Goal: Transaction & Acquisition: Purchase product/service

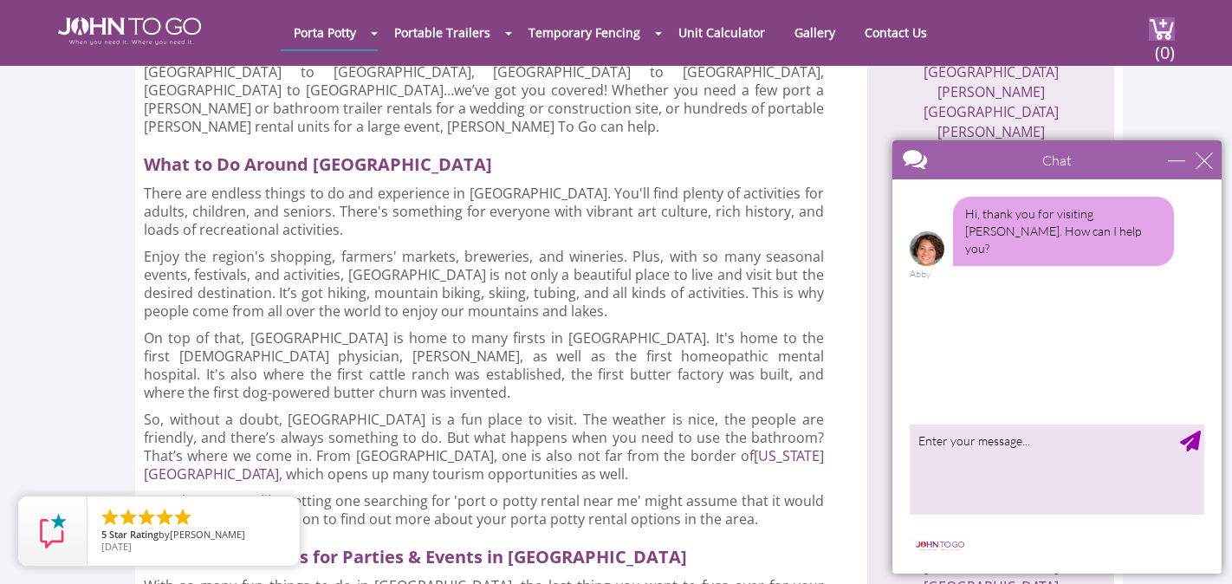
scroll to position [771, 0]
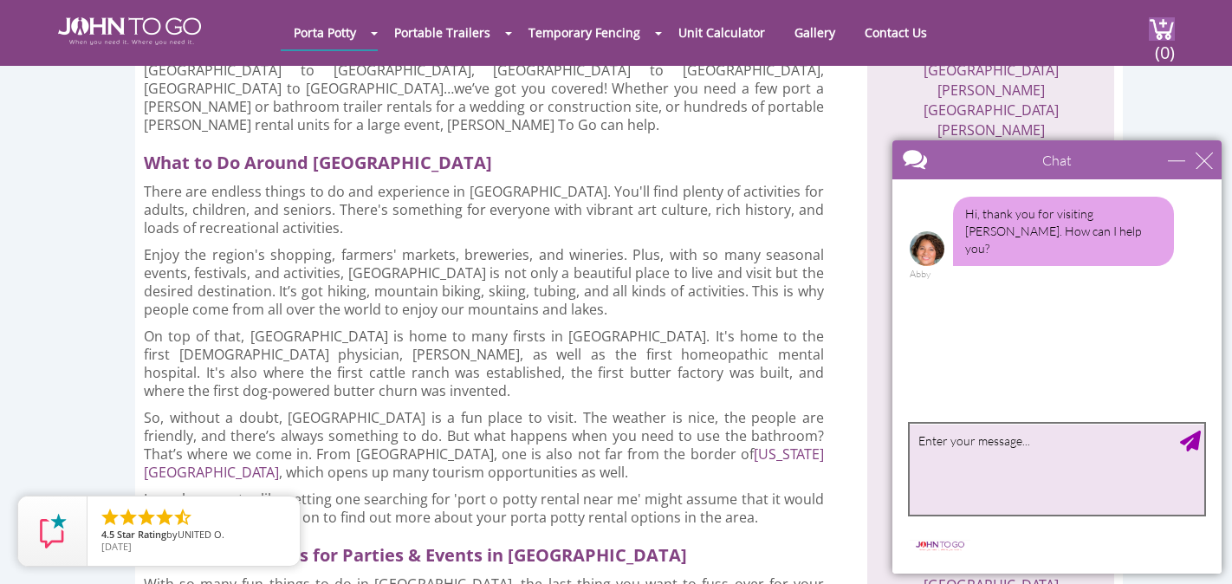
click at [951, 451] on textarea "type your message" at bounding box center [1057, 469] width 295 height 91
type textarea "looking to rent a standard porta potty for 2 days"
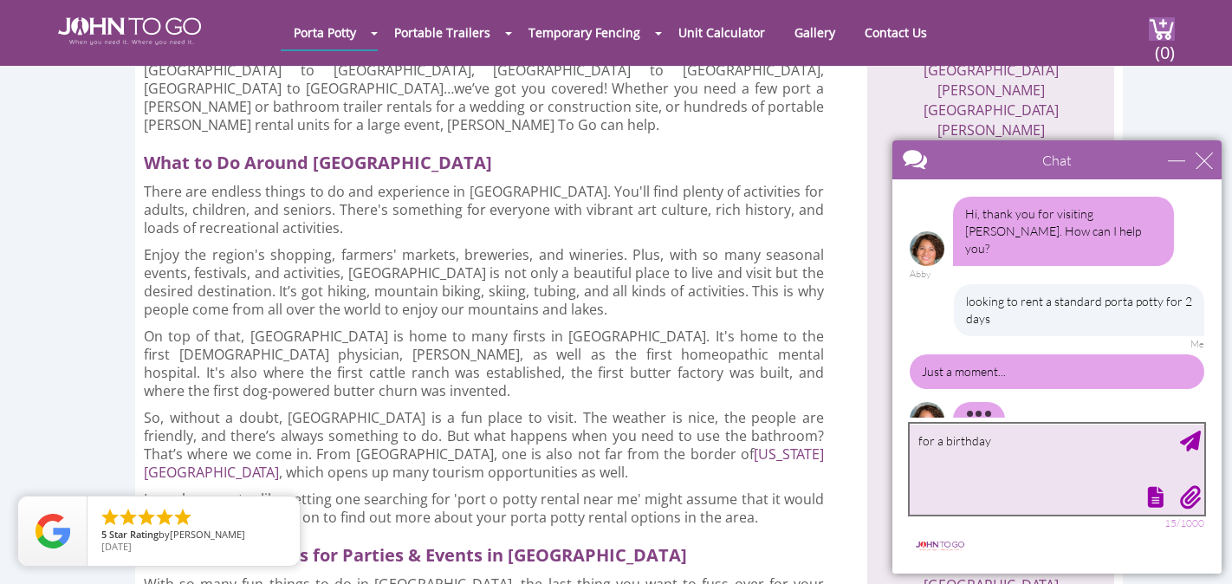
scroll to position [19, 0]
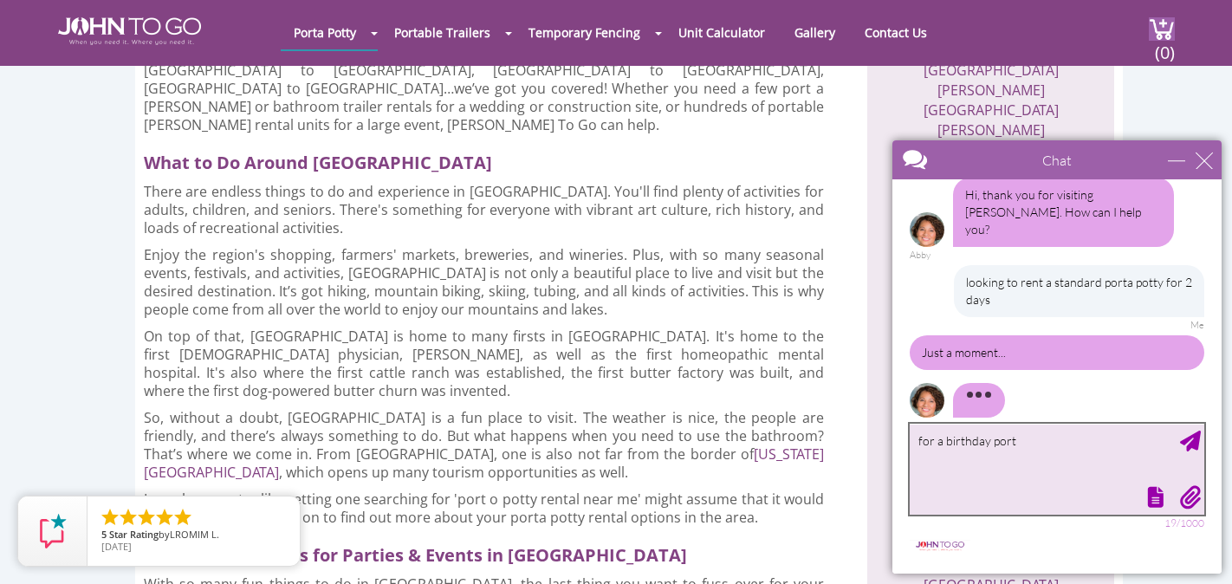
type textarea "for a birthday porty"
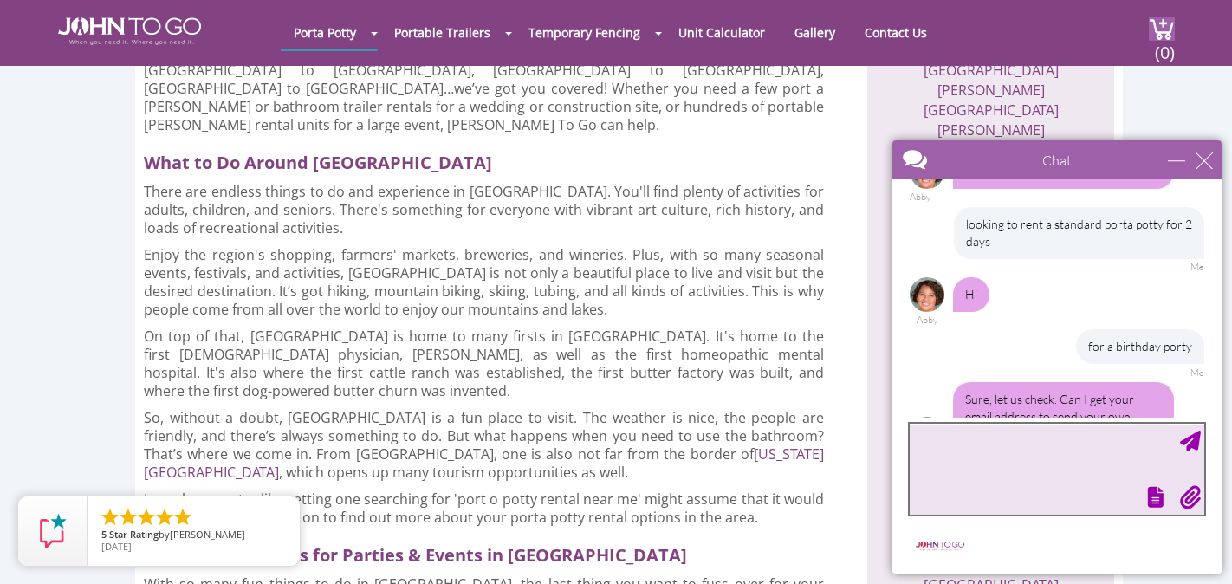
scroll to position [112, 0]
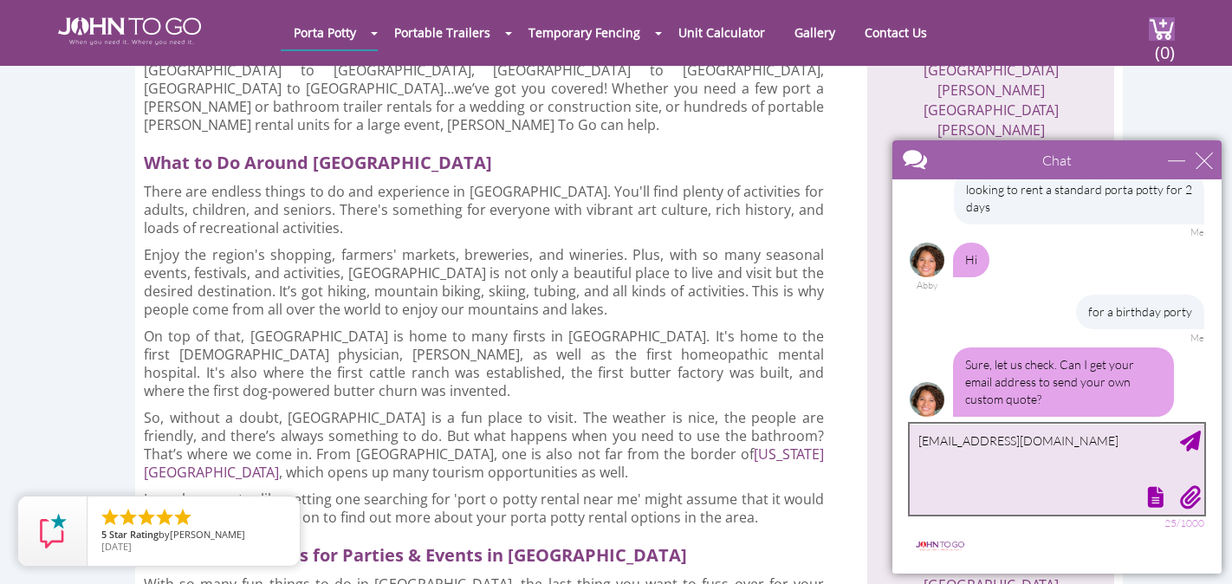
type textarea "[EMAIL_ADDRESS][DOMAIN_NAME]"
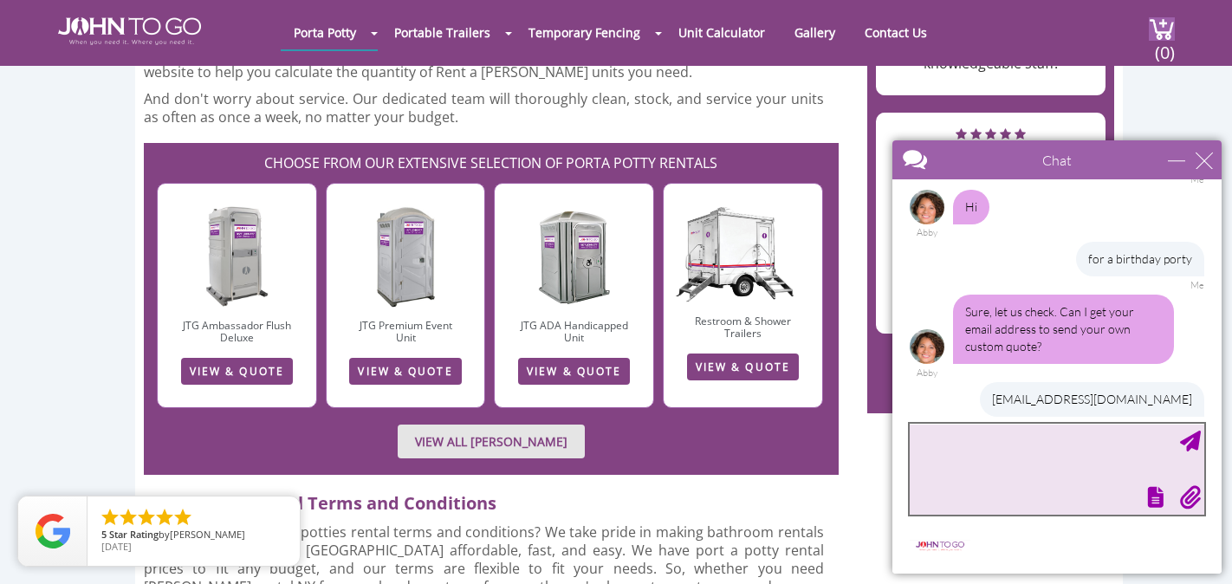
scroll to position [251, 0]
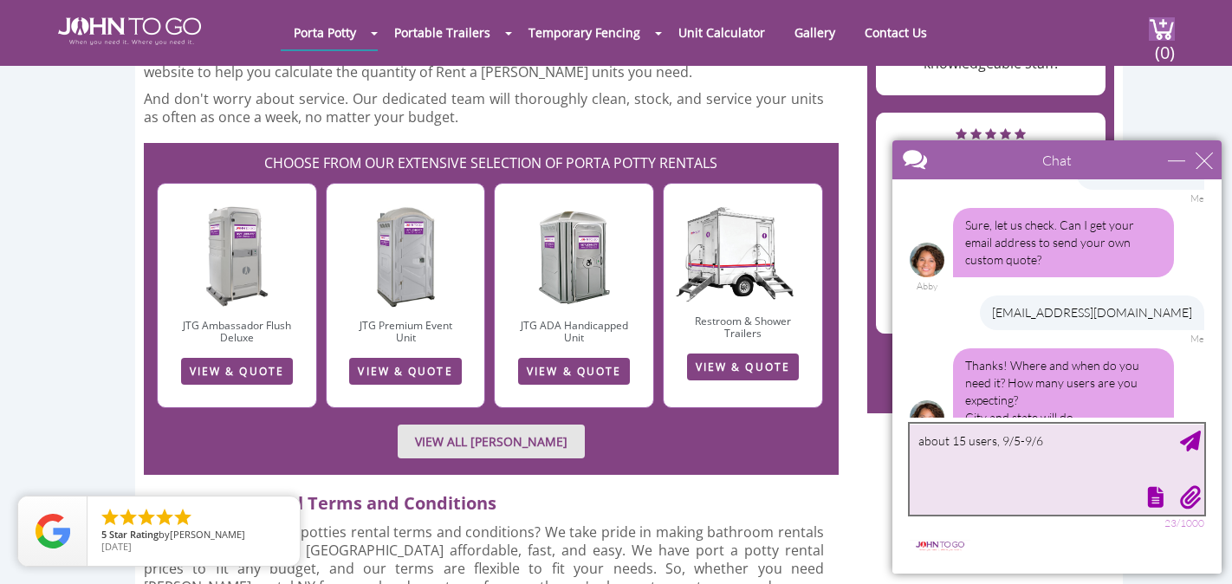
click at [1019, 439] on textarea "about 15 users, 9/5-9/6" at bounding box center [1057, 469] width 295 height 91
click at [1042, 442] on textarea "about 15 users, 9/6-9/6" at bounding box center [1057, 469] width 295 height 91
type textarea "about 15 users, 9/6-9/7, [GEOGRAPHIC_DATA] [GEOGRAPHIC_DATA]"
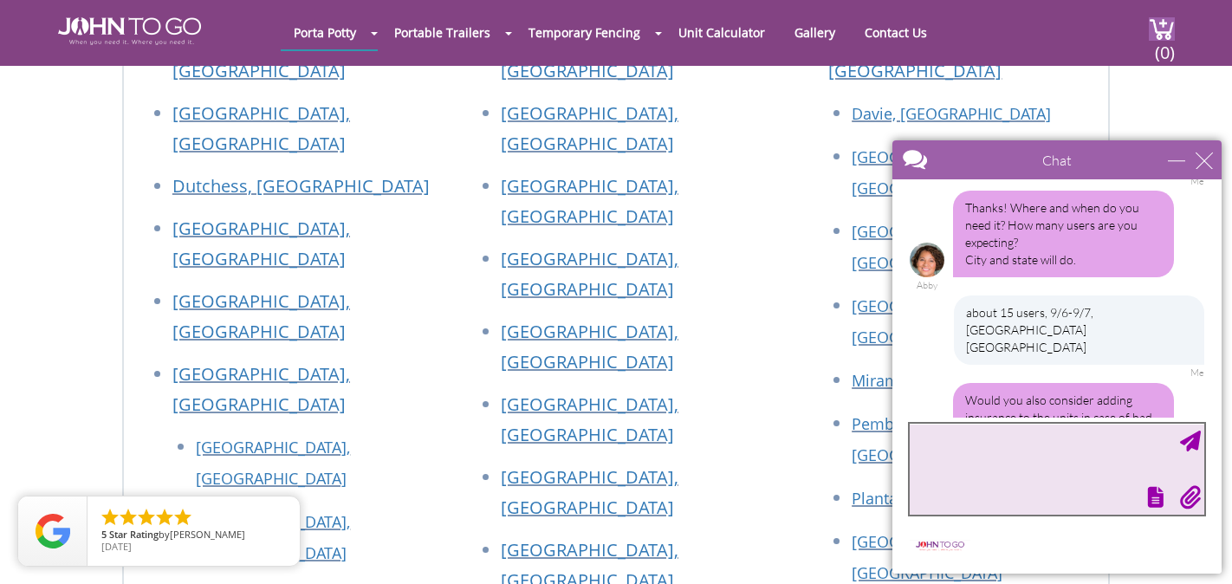
scroll to position [4949, 0]
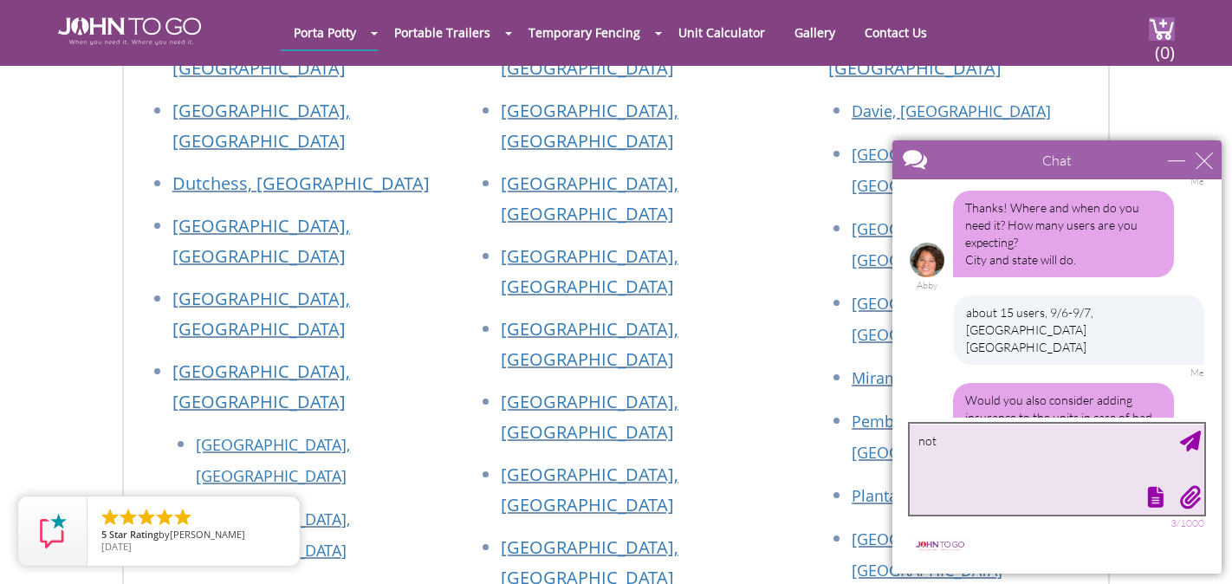
type textarea "no"
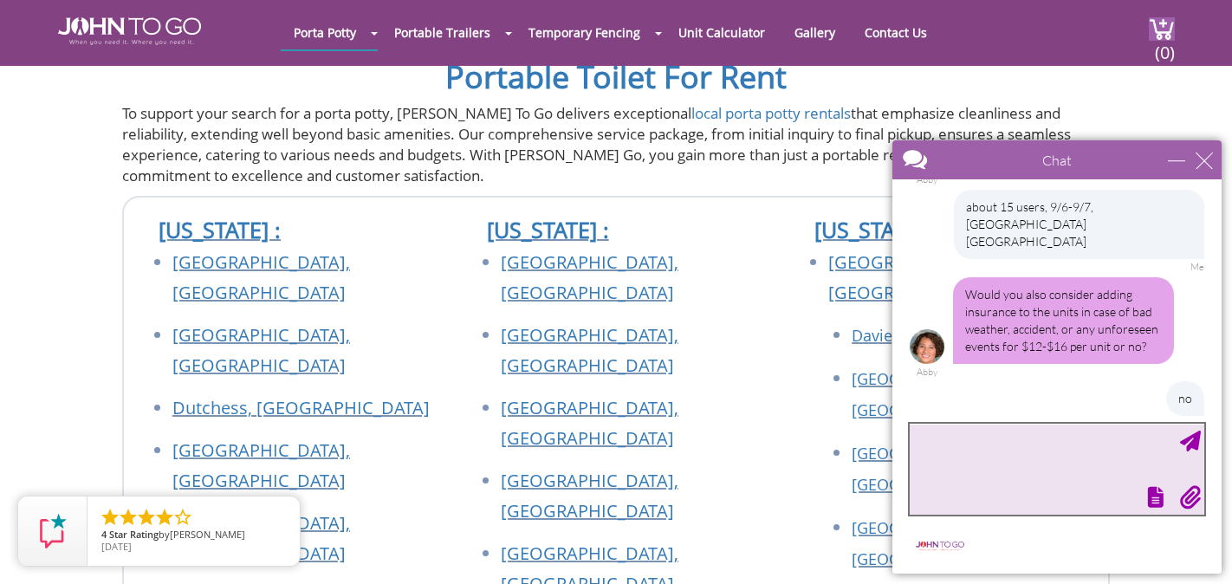
scroll to position [567, 0]
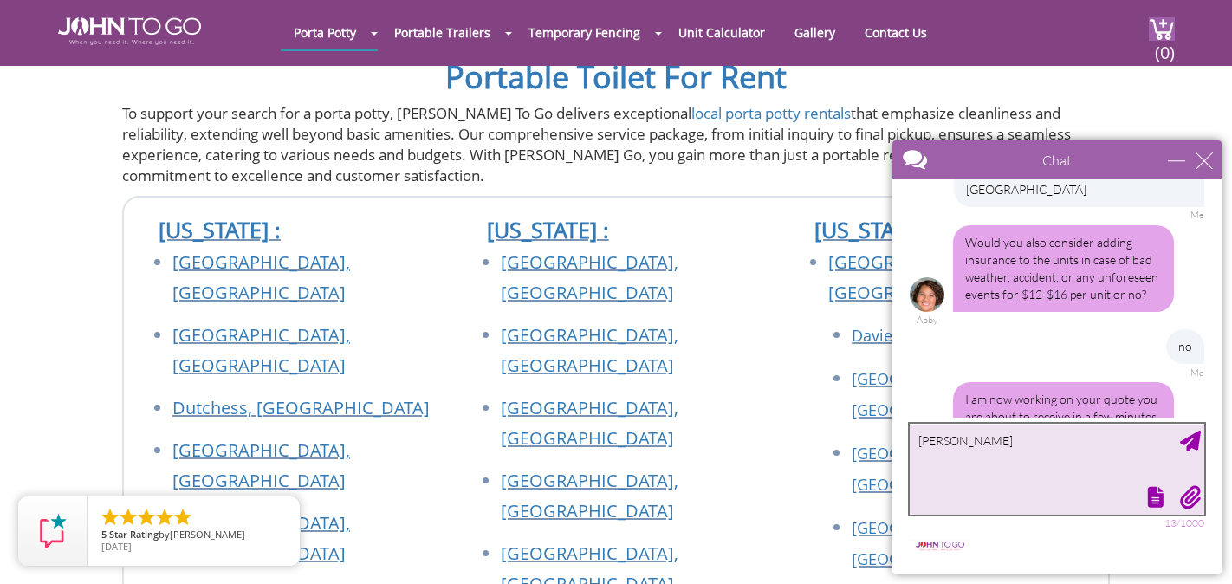
type textarea "[PERSON_NAME]"
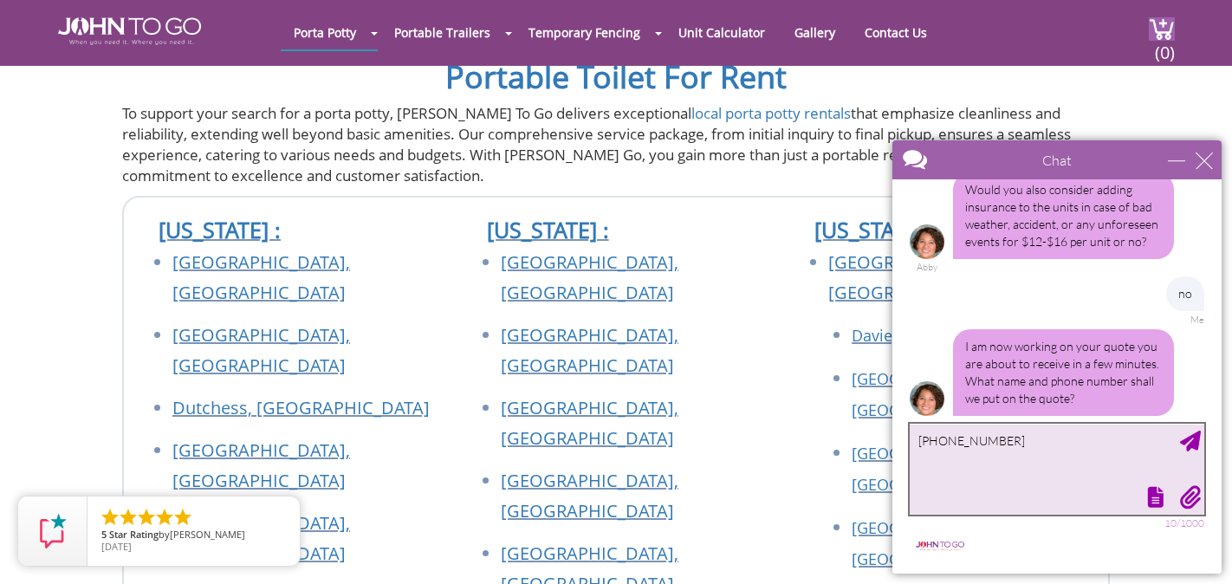
type textarea "[PHONE_NUMBER]"
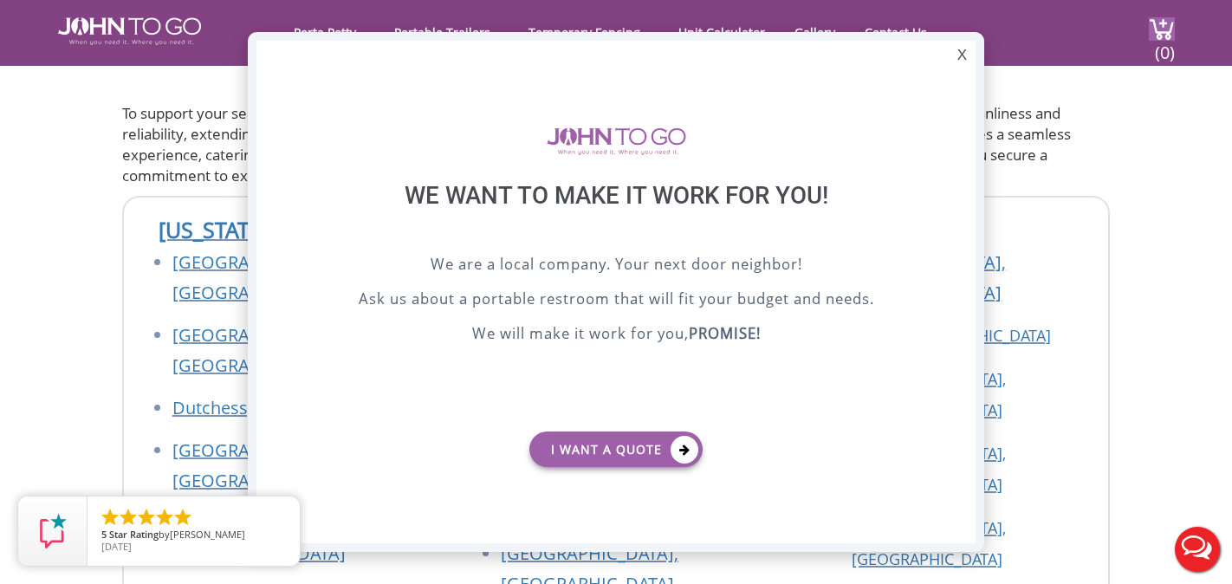
scroll to position [0, 0]
click at [959, 59] on div "X" at bounding box center [962, 55] width 27 height 29
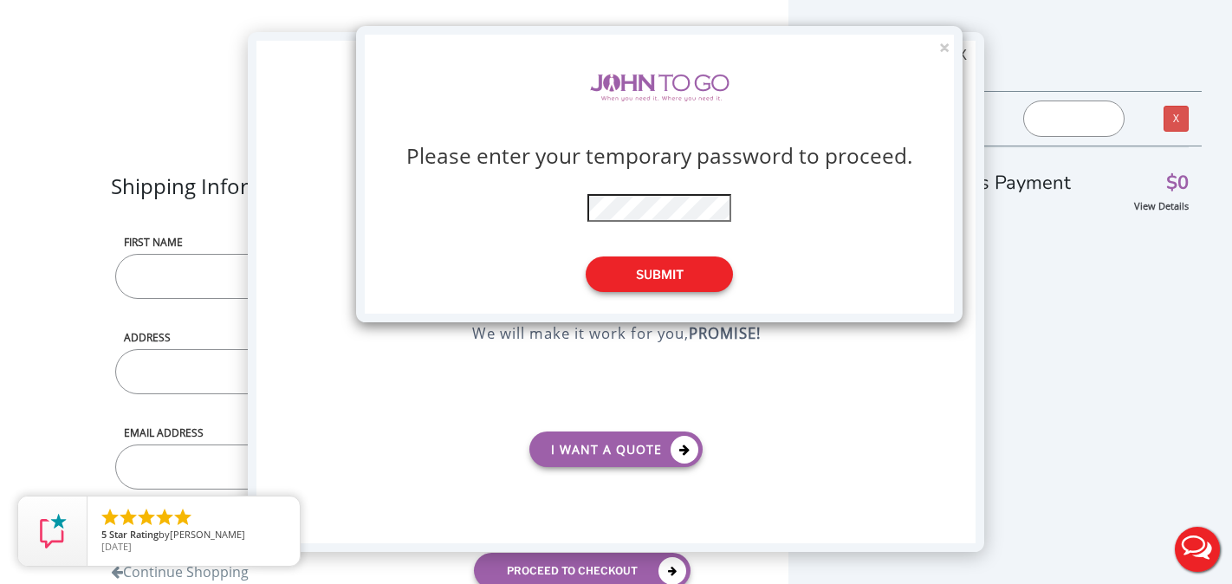
click at [670, 282] on button "Submit" at bounding box center [659, 274] width 147 height 36
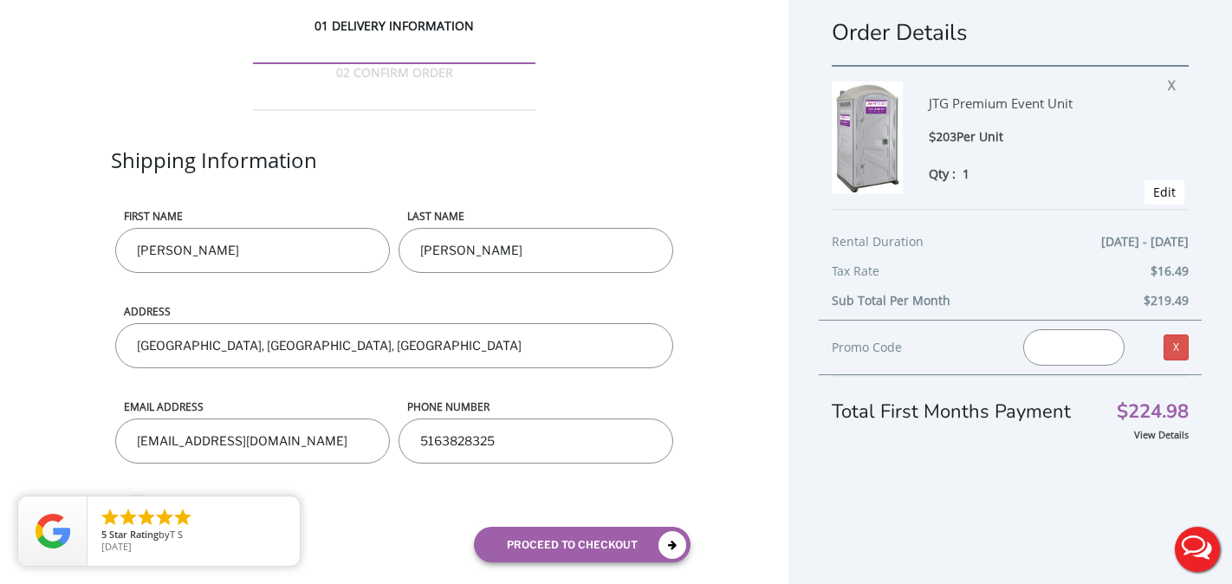
scroll to position [29, 0]
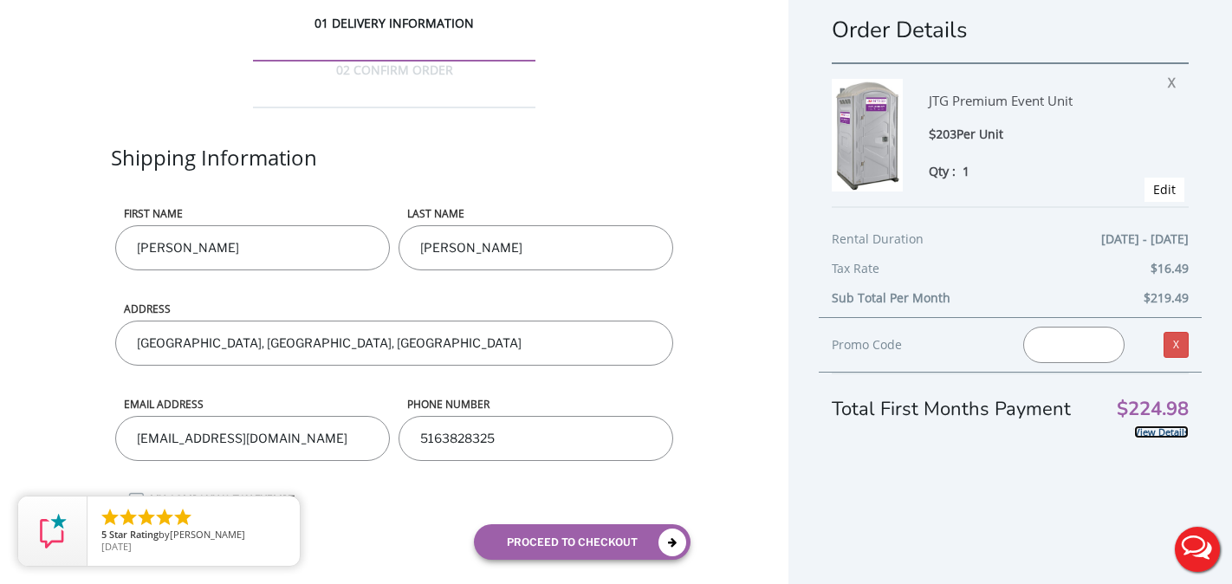
click at [1160, 435] on link "View Details" at bounding box center [1161, 431] width 55 height 13
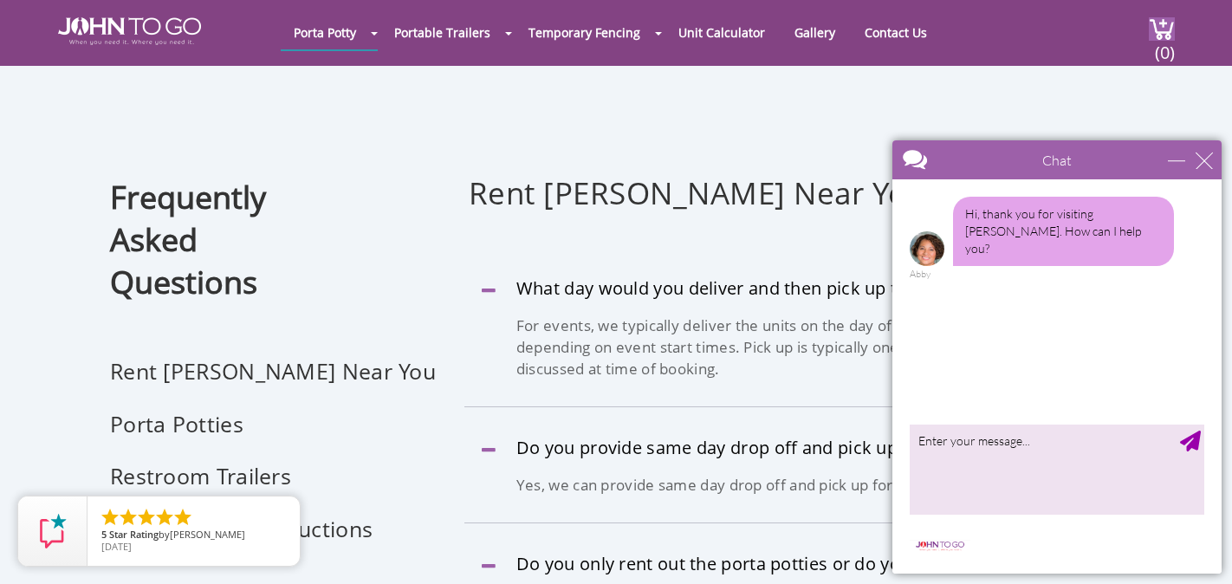
scroll to position [4, 0]
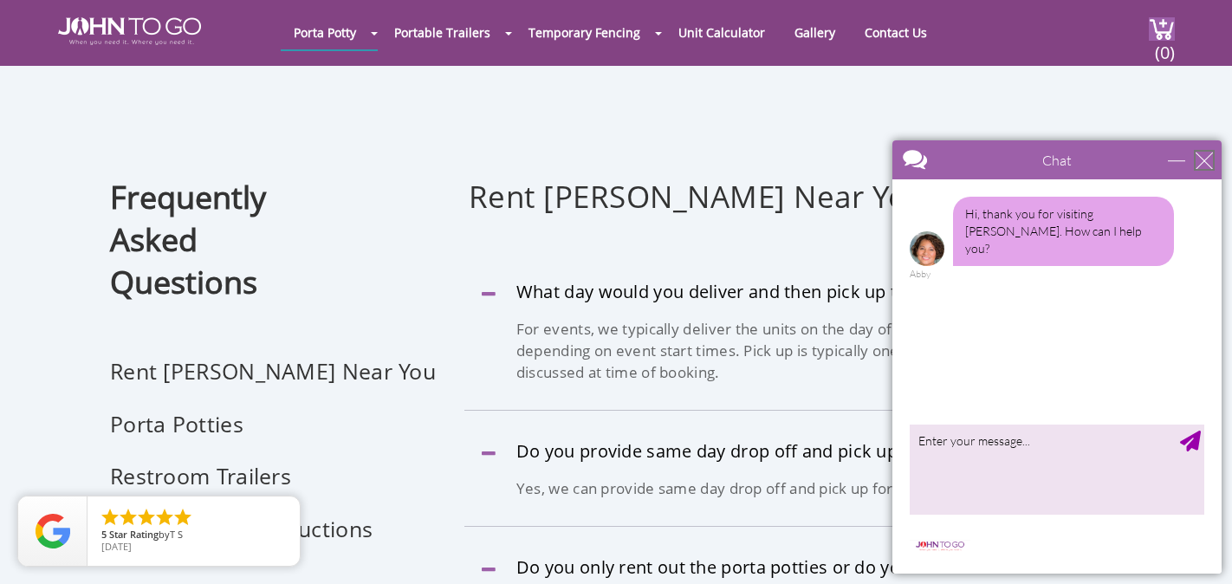
click at [1209, 155] on div "close" at bounding box center [1204, 160] width 17 height 17
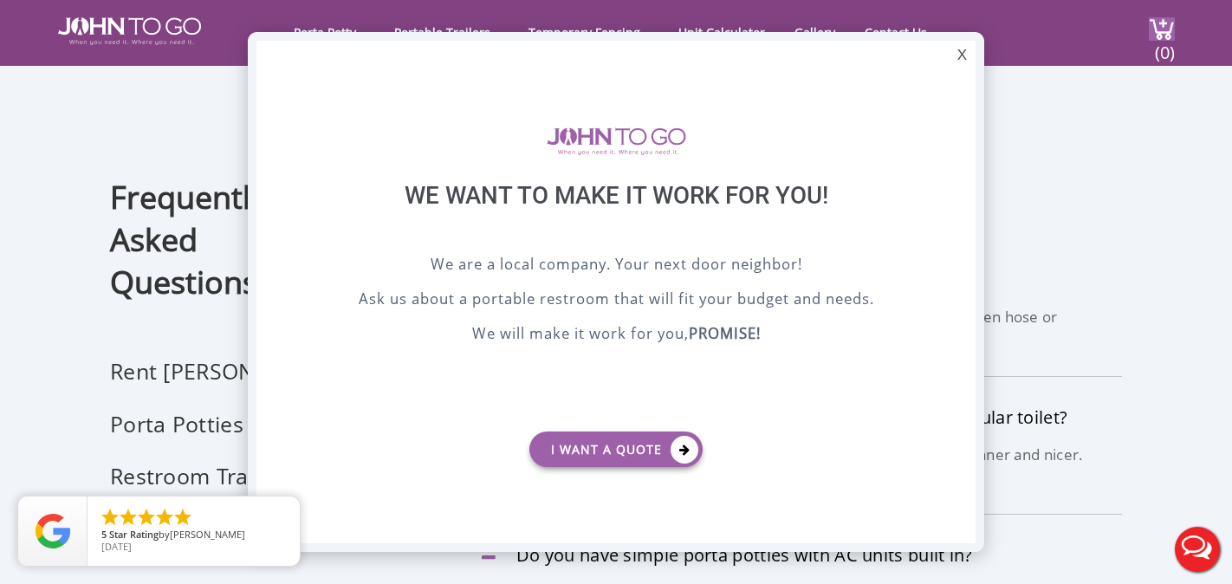
scroll to position [0, 0]
click at [959, 62] on div "X" at bounding box center [962, 55] width 27 height 29
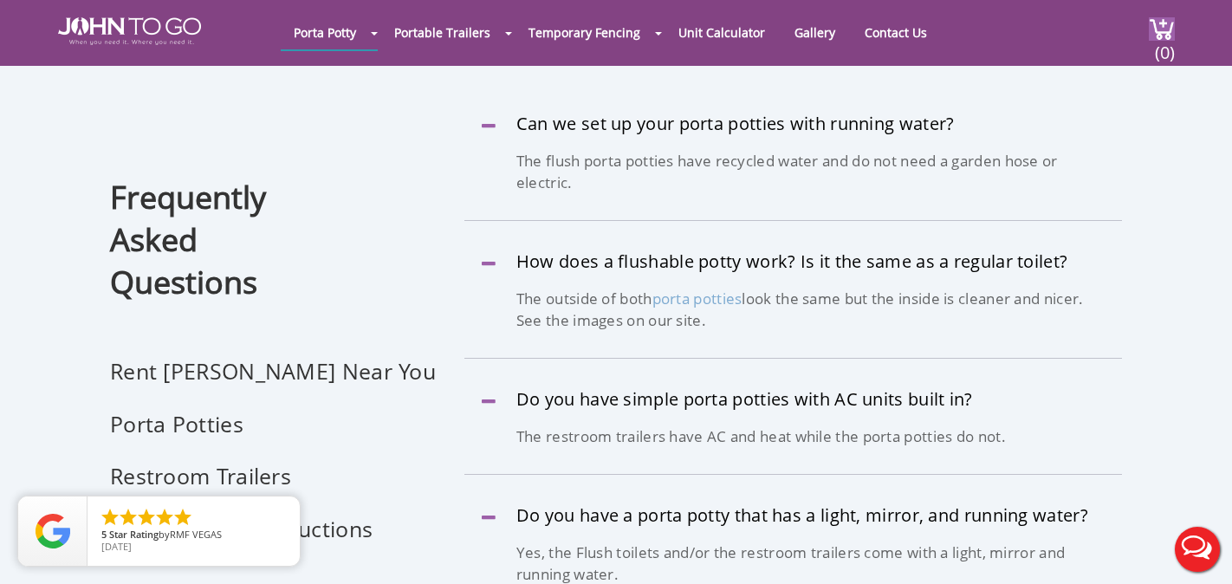
scroll to position [1199, 0]
